Goal: Transaction & Acquisition: Purchase product/service

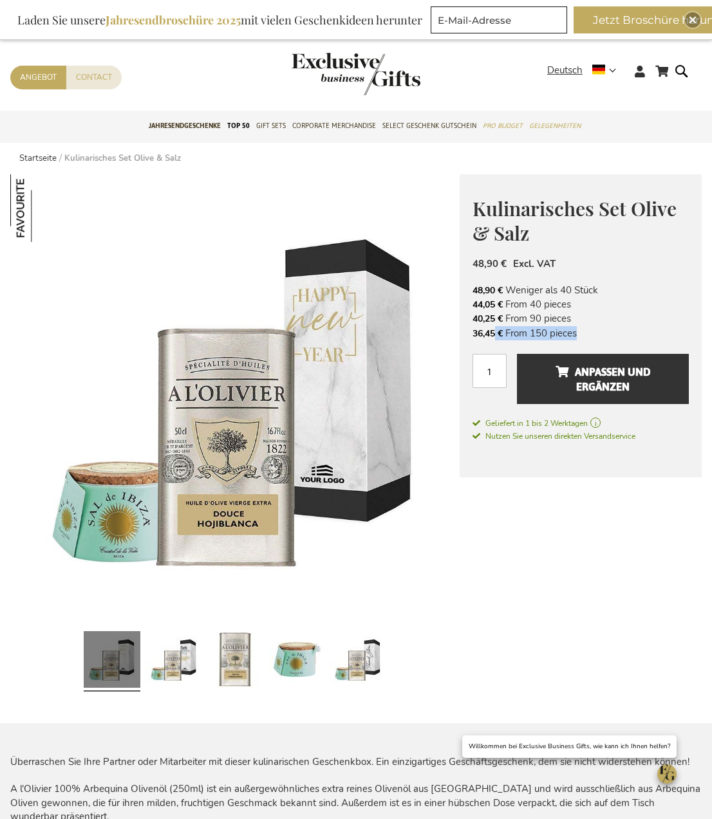
drag, startPoint x: 494, startPoint y: 338, endPoint x: 568, endPoint y: 331, distance: 73.7
click at [568, 331] on li "36,45 € From 150 pieces" at bounding box center [580, 333] width 216 height 14
click at [488, 383] on input "1" at bounding box center [489, 371] width 34 height 34
drag, startPoint x: 493, startPoint y: 378, endPoint x: 468, endPoint y: 368, distance: 27.1
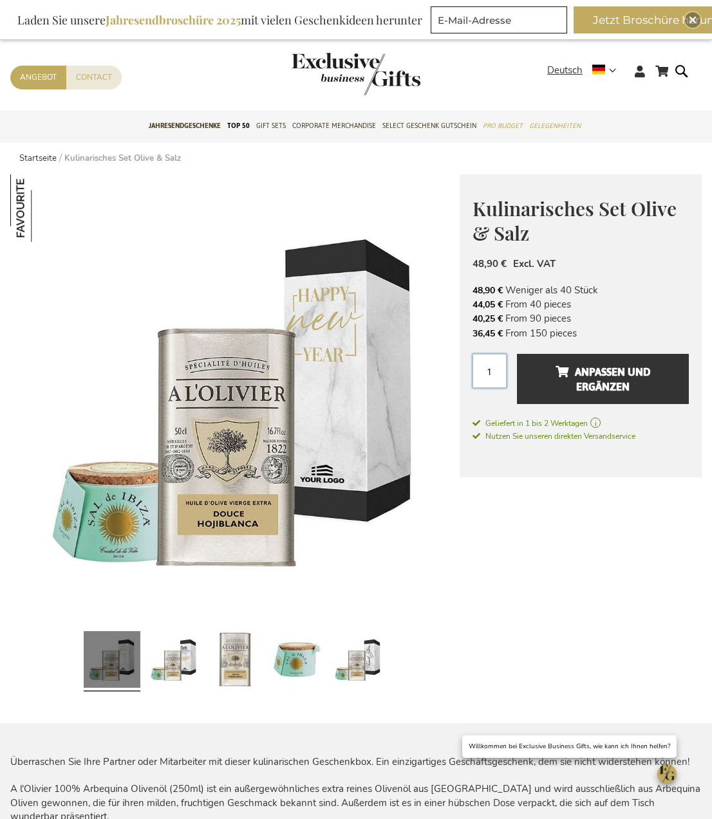
click at [468, 368] on div "Kulinarisches Set Olive & Salz 48,90 € Excl. VAT 48,90 € Weniger als 40 Stück 4…" at bounding box center [581, 325] width 242 height 303
type input "750"
click at [517, 354] on button "Anpassen und ergänzen" at bounding box center [603, 379] width 172 height 50
